Goal: Check status: Check status

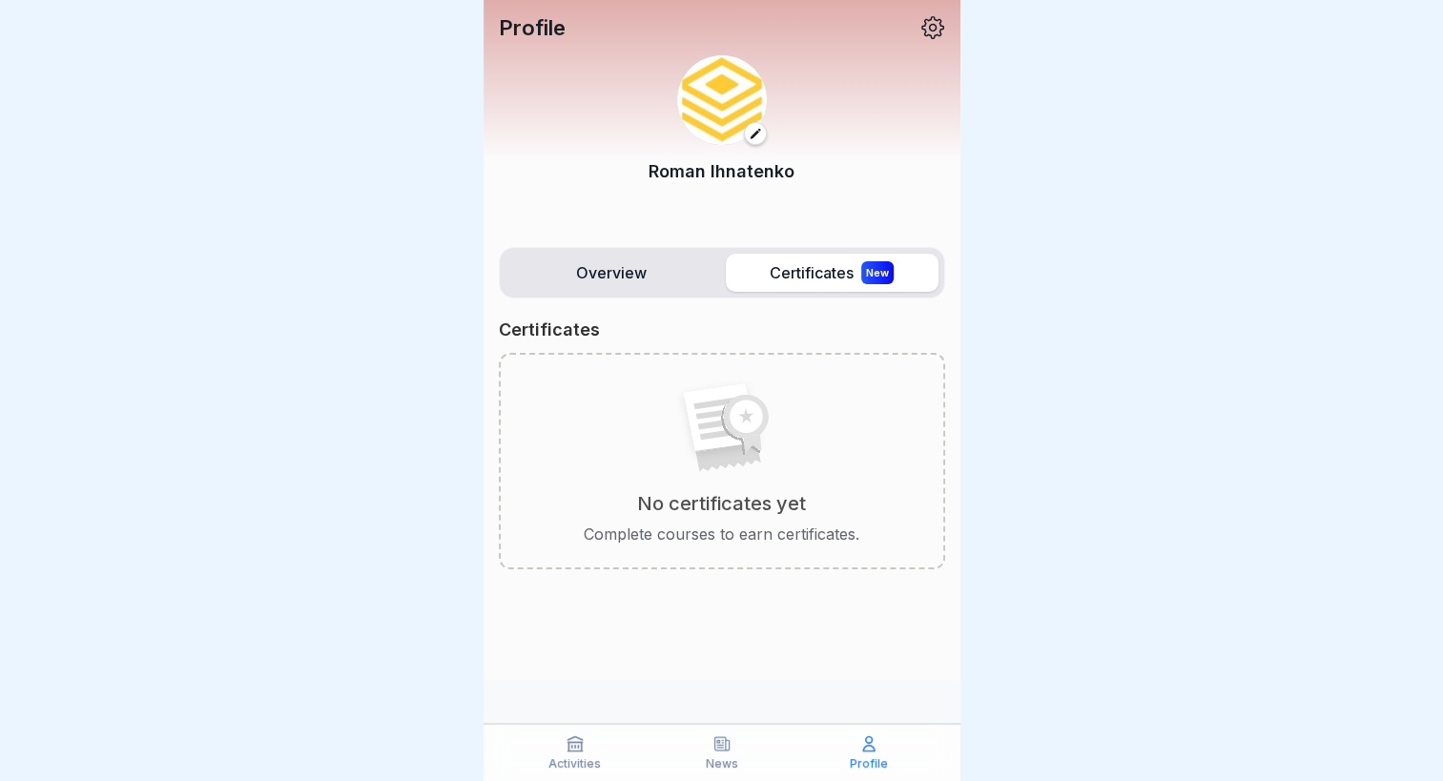
click at [605, 280] on label "Overview" at bounding box center [611, 273] width 213 height 38
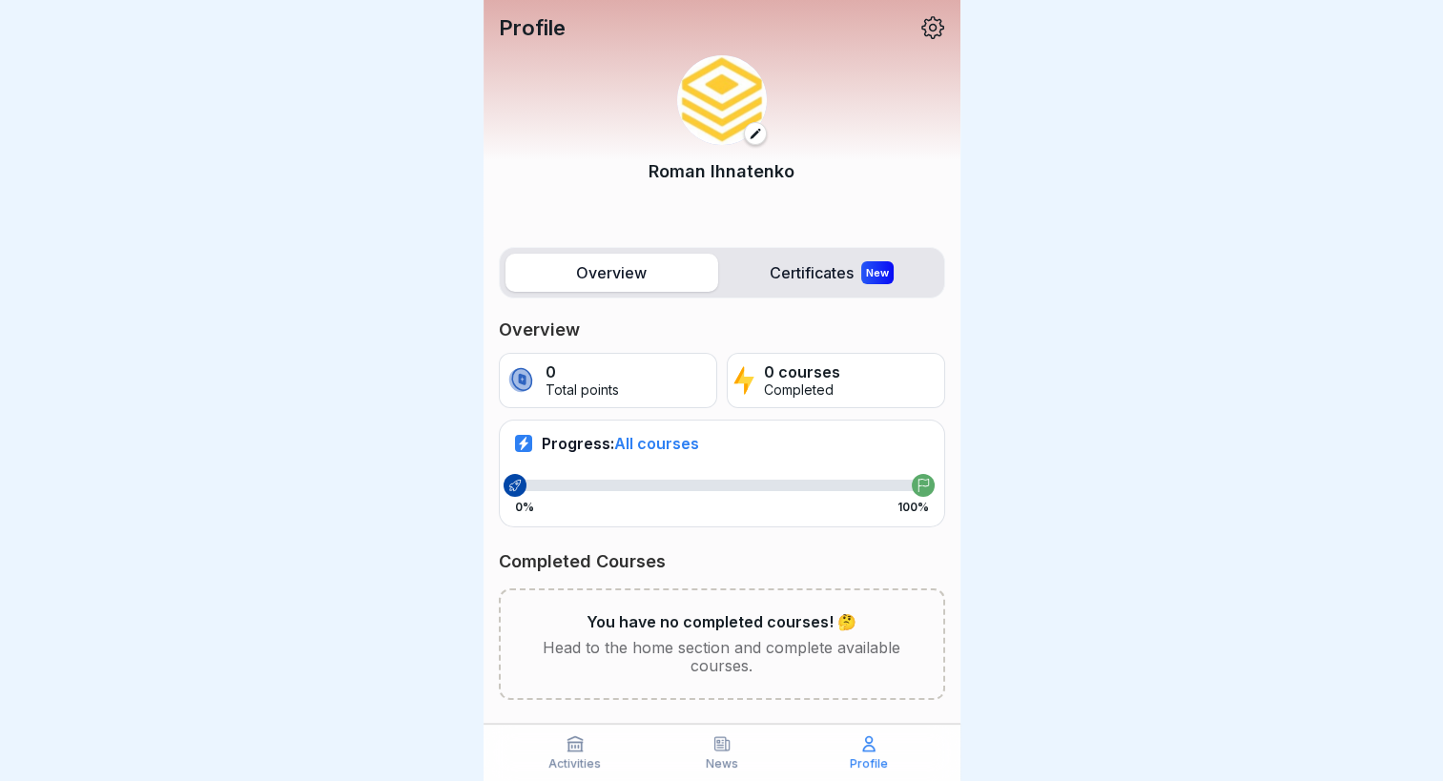
click at [567, 745] on icon at bounding box center [574, 744] width 14 height 14
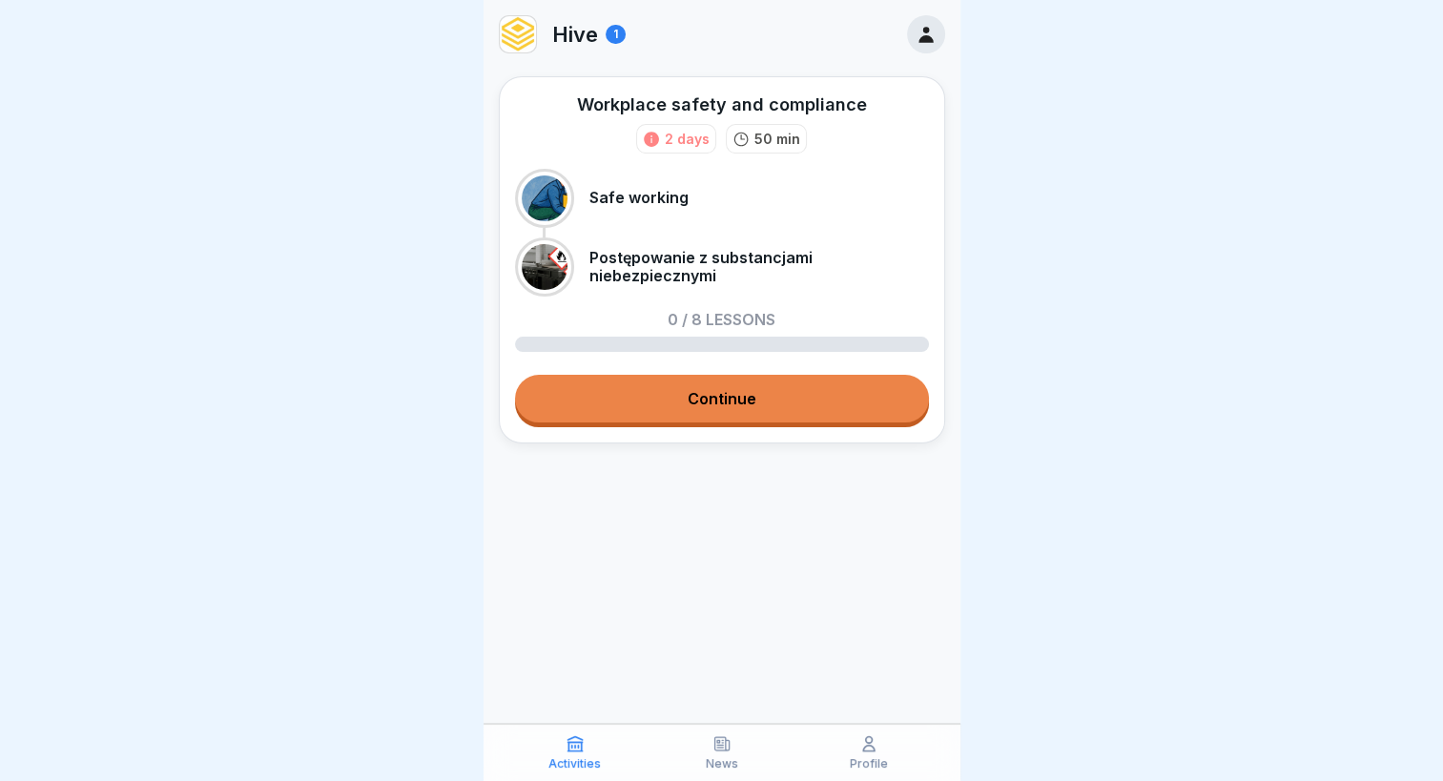
click at [554, 275] on div at bounding box center [545, 267] width 46 height 46
click at [545, 193] on div at bounding box center [545, 198] width 46 height 46
click at [625, 31] on div "Hive 1" at bounding box center [721, 34] width 477 height 69
click at [614, 31] on div "1" at bounding box center [615, 34] width 20 height 19
drag, startPoint x: 504, startPoint y: 29, endPoint x: 646, endPoint y: 211, distance: 230.4
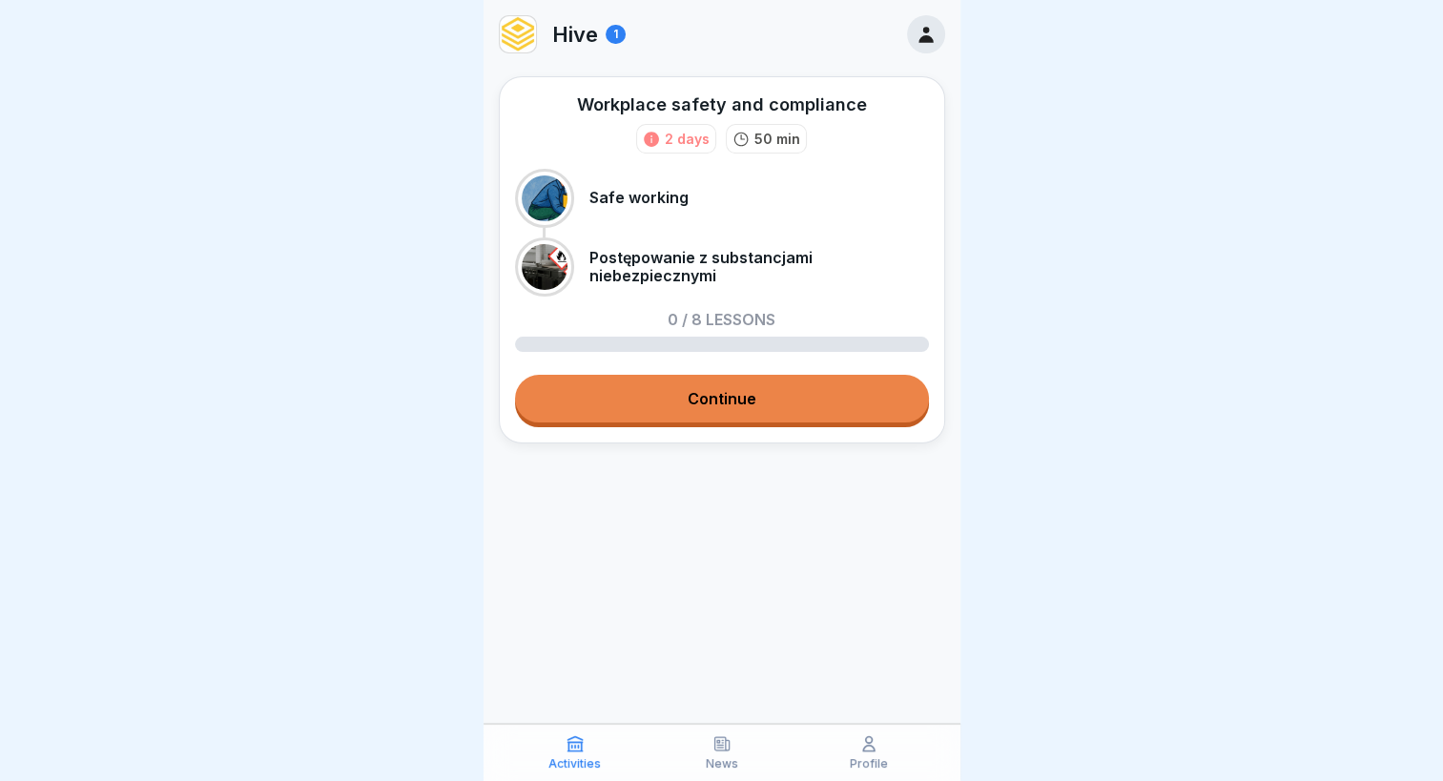
click at [504, 30] on img at bounding box center [518, 34] width 36 height 36
